Goal: Task Accomplishment & Management: Complete application form

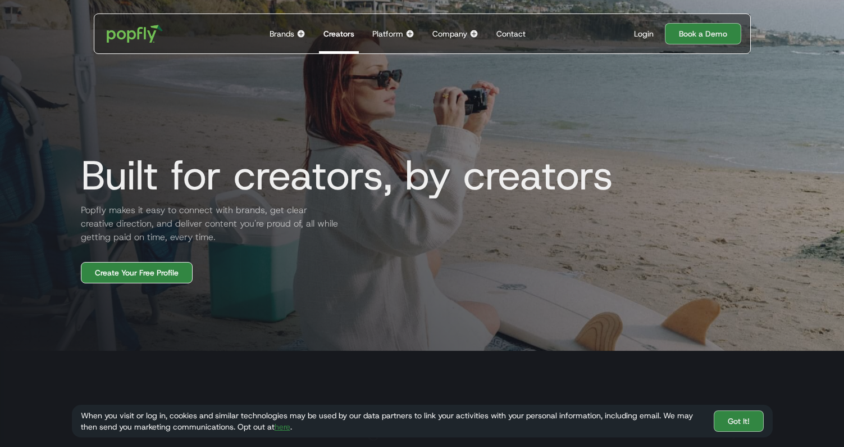
click at [129, 271] on link "Create Your Free Profile" at bounding box center [137, 272] width 112 height 21
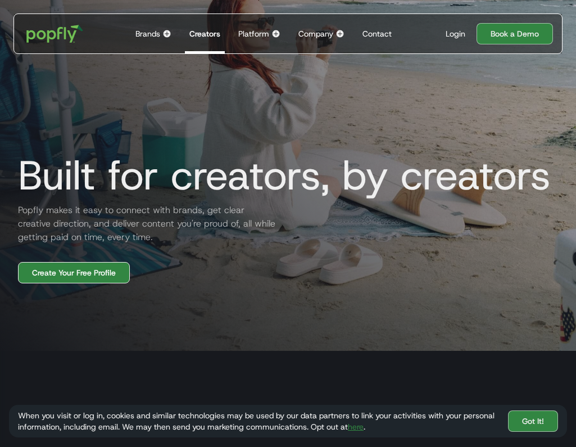
click at [94, 270] on link "Create Your Free Profile" at bounding box center [74, 272] width 112 height 21
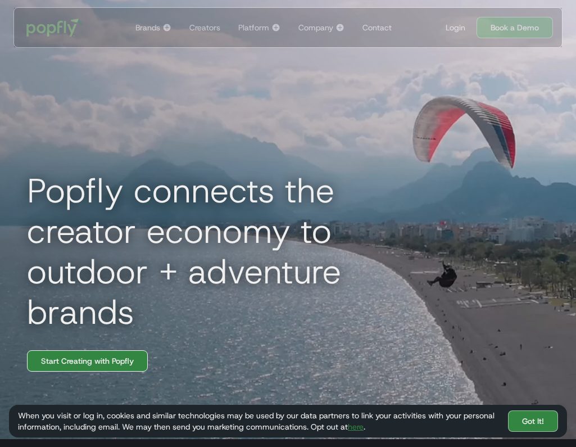
click at [98, 365] on link "Start Creating with Popfly" at bounding box center [87, 360] width 121 height 21
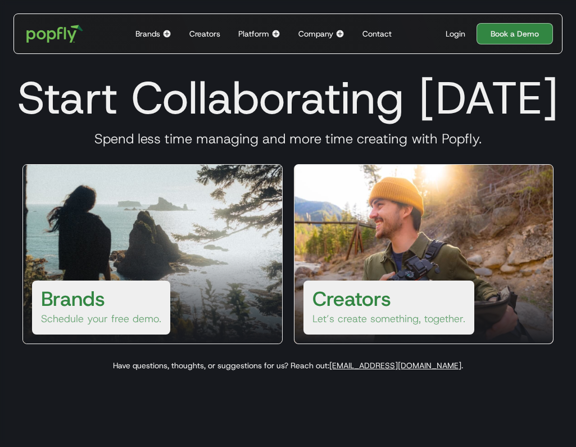
click at [458, 34] on div "Login" at bounding box center [456, 33] width 20 height 11
